Goal: Transaction & Acquisition: Purchase product/service

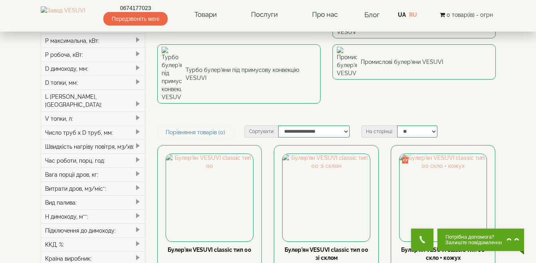
scroll to position [120, 0]
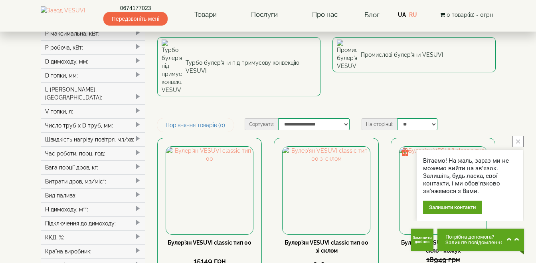
click at [519, 136] on button "close button" at bounding box center [517, 141] width 11 height 11
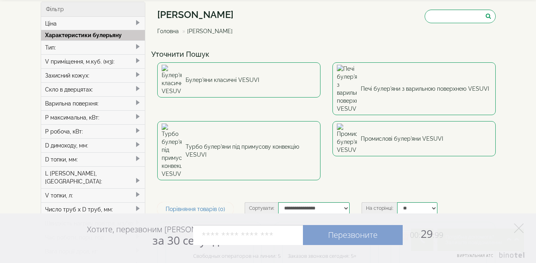
scroll to position [0, 0]
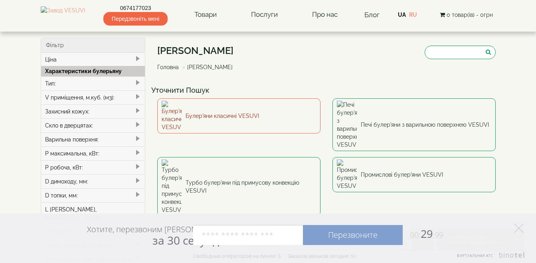
click at [188, 109] on link "Булер'яни класичні VESUVI" at bounding box center [238, 115] width 163 height 35
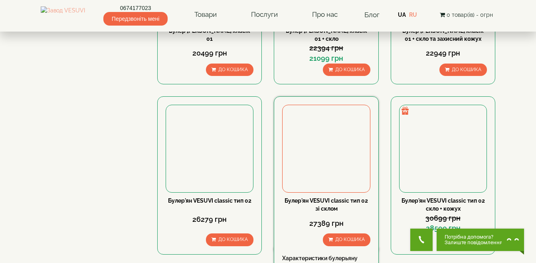
scroll to position [718, 0]
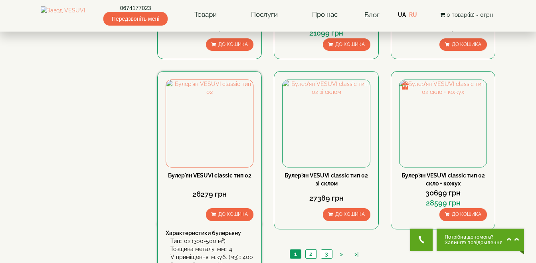
click at [202, 172] on div "Булер'ян VESUVI classic тип 02" at bounding box center [210, 175] width 88 height 8
click at [202, 173] on link "Булер'ян VESUVI classic тип 02" at bounding box center [209, 175] width 83 height 6
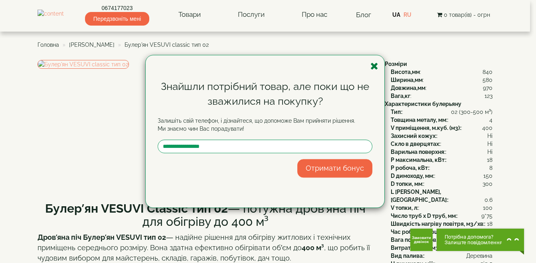
click at [375, 67] on icon "button" at bounding box center [374, 66] width 8 height 10
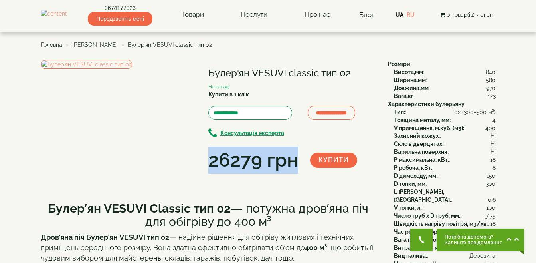
drag, startPoint x: 211, startPoint y: 160, endPoint x: 297, endPoint y: 160, distance: 86.2
click at [297, 160] on div "26279 грн" at bounding box center [253, 159] width 90 height 27
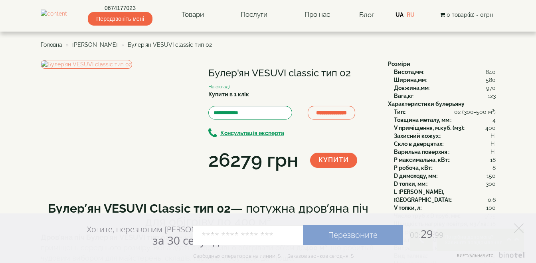
click at [230, 174] on div "**********" at bounding box center [211, 117] width 341 height 114
click at [237, 174] on div "**********" at bounding box center [211, 117] width 341 height 114
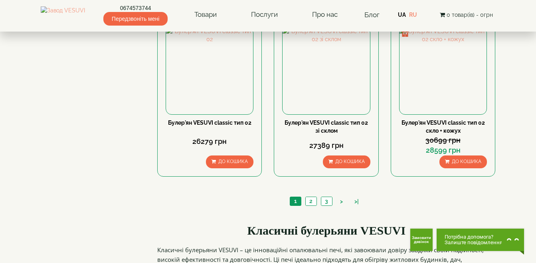
scroll to position [838, 0]
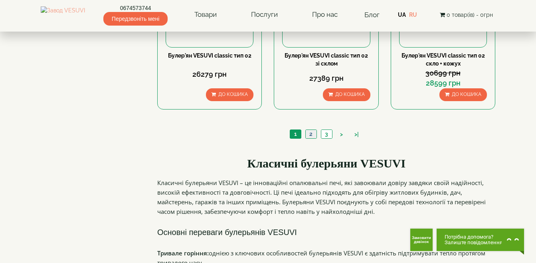
click at [310, 133] on link "2" at bounding box center [310, 134] width 11 height 8
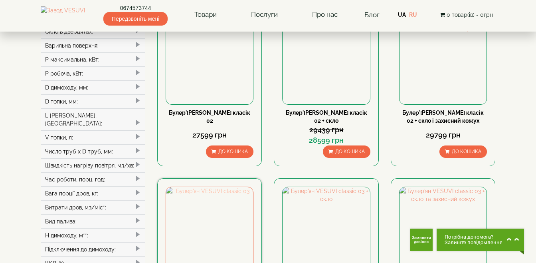
scroll to position [80, 0]
